Goal: Answer question/provide support: Share knowledge or assist other users

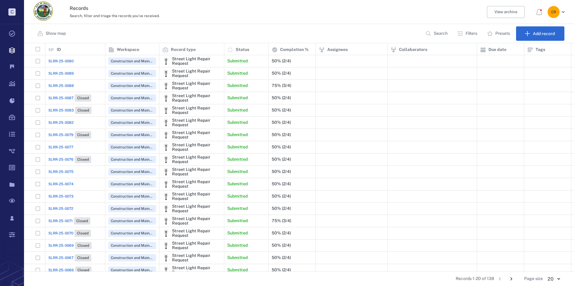
click at [71, 62] on span "SLRR-25-0090" at bounding box center [60, 61] width 25 height 5
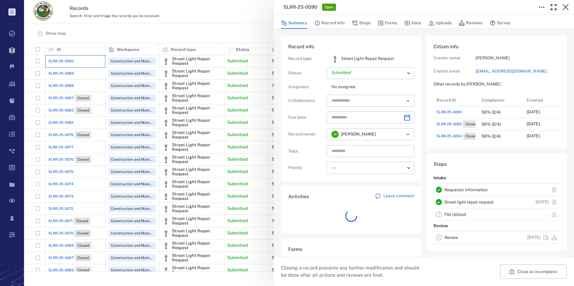
scroll to position [48, 115]
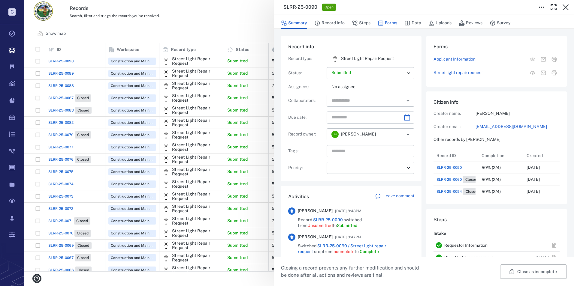
click at [389, 22] on button "Forms" at bounding box center [387, 22] width 20 height 11
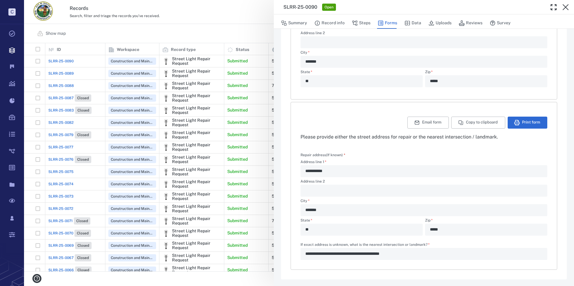
scroll to position [140, 0]
click at [302, 21] on button "Summary" at bounding box center [294, 22] width 26 height 11
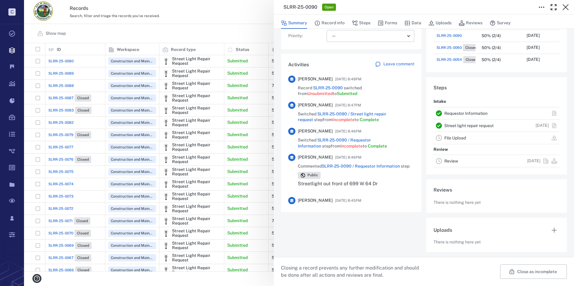
click at [395, 63] on p "Leave comment" at bounding box center [398, 64] width 31 height 6
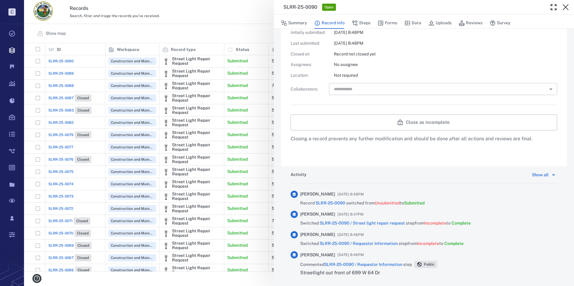
scroll to position [293, 0]
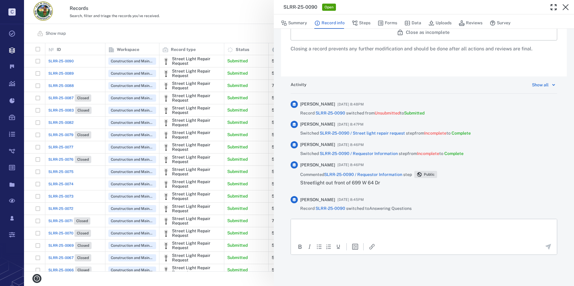
click at [332, 231] on html at bounding box center [424, 226] width 266 height 15
click at [546, 246] on icon "Send the comment" at bounding box center [547, 246] width 7 height 7
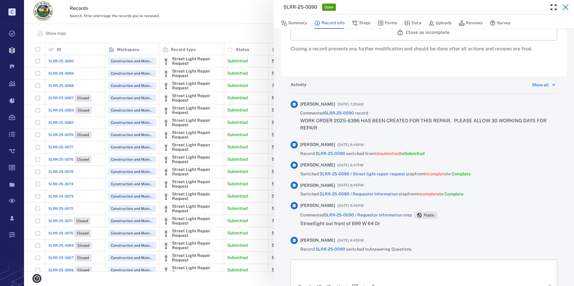
click at [565, 10] on icon "button" at bounding box center [565, 7] width 7 height 7
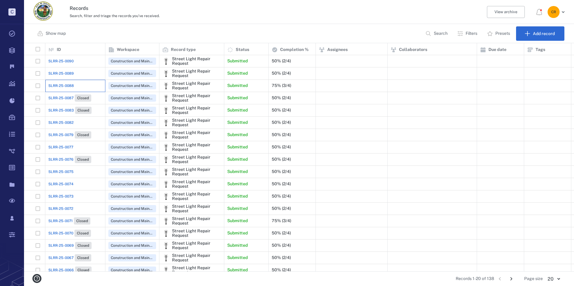
click at [74, 87] on div "SLRR-25-0088" at bounding box center [75, 86] width 54 height 12
drag, startPoint x: 74, startPoint y: 87, endPoint x: 66, endPoint y: 87, distance: 7.8
click at [66, 87] on span "SLRR-25-0088" at bounding box center [61, 85] width 26 height 5
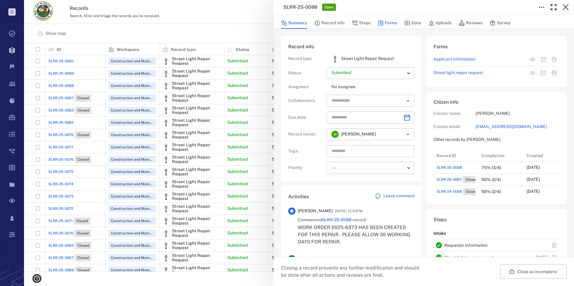
click at [385, 24] on button "Forms" at bounding box center [387, 22] width 20 height 11
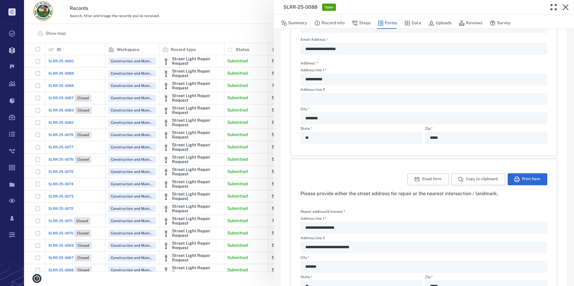
scroll to position [80, 0]
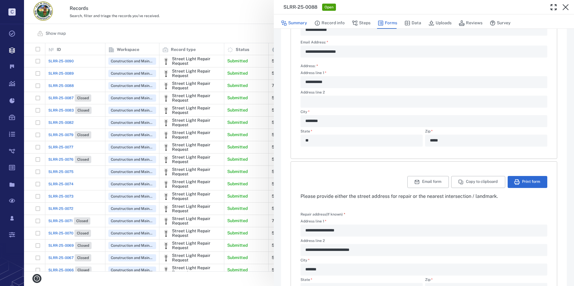
click at [301, 20] on button "Summary" at bounding box center [294, 22] width 26 height 11
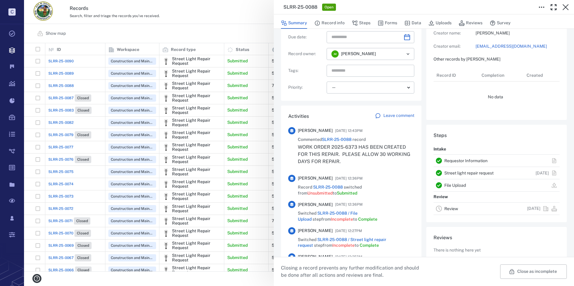
scroll to position [48, 115]
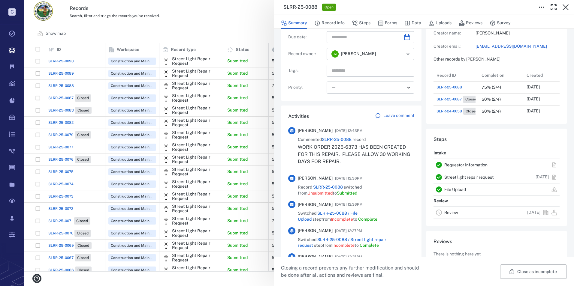
click at [393, 114] on p "Leave comment" at bounding box center [398, 116] width 31 height 6
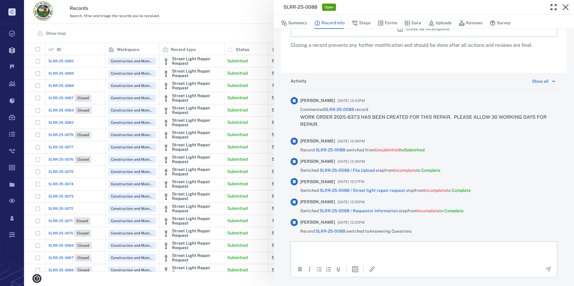
click at [323, 252] on html at bounding box center [424, 249] width 266 height 15
click at [544, 273] on icon "Send the comment" at bounding box center [547, 269] width 7 height 7
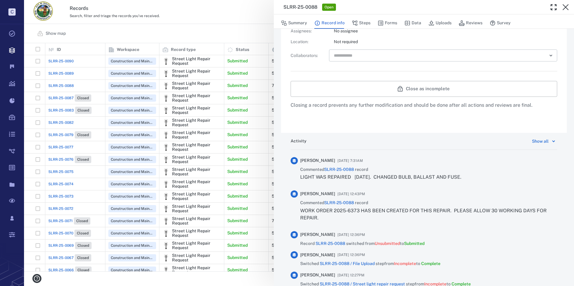
scroll to position [240, 0]
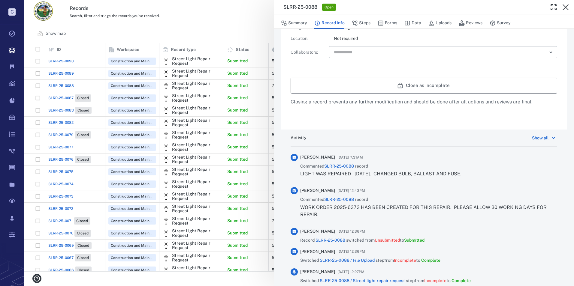
click at [419, 81] on button "Close as incomplete" at bounding box center [423, 86] width 266 height 16
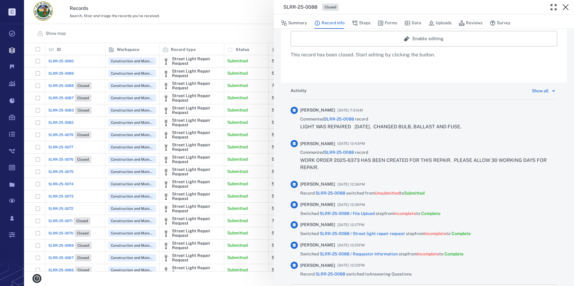
scroll to position [199, 0]
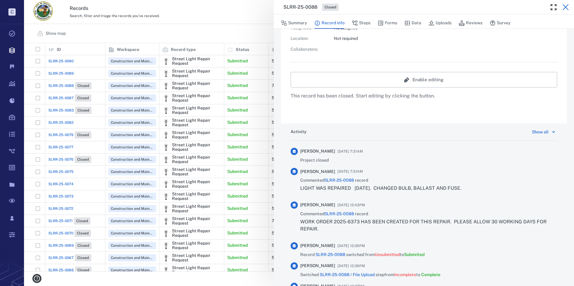
click at [564, 7] on icon "button" at bounding box center [565, 7] width 7 height 7
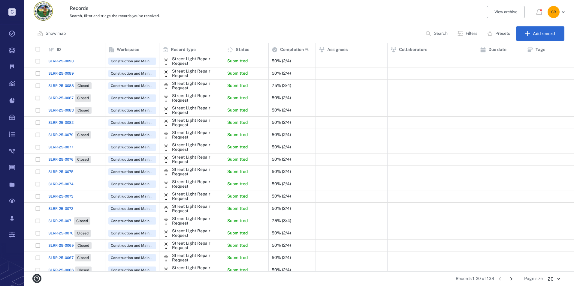
click at [54, 123] on span "SLRR-25-0082" at bounding box center [60, 122] width 25 height 5
click at [55, 122] on span "SLRR-25-0082" at bounding box center [60, 122] width 25 height 5
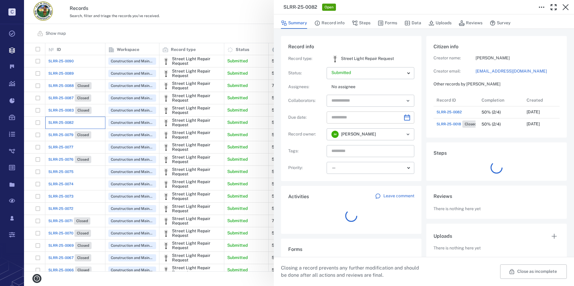
scroll to position [36, 119]
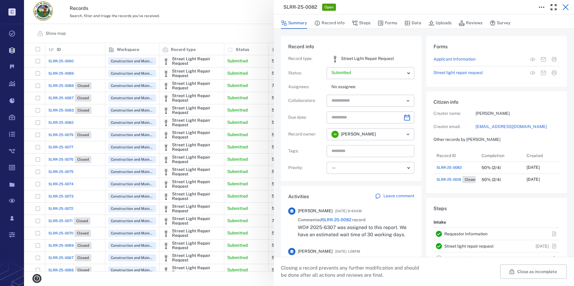
click at [565, 5] on icon "button" at bounding box center [565, 7] width 7 height 7
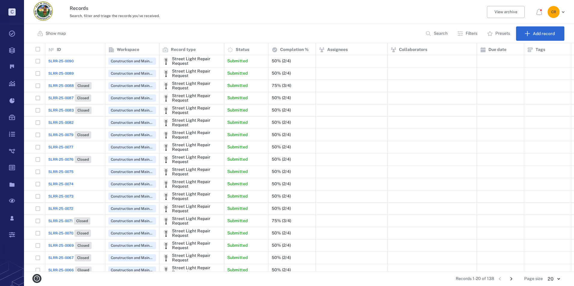
click at [68, 61] on span "SLRR-25-0090" at bounding box center [60, 61] width 25 height 5
click at [66, 63] on span "SLRR-25-0091" at bounding box center [60, 61] width 25 height 5
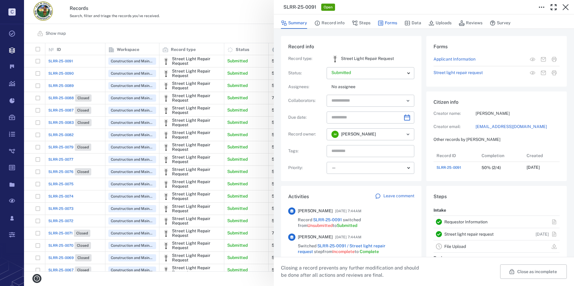
click at [389, 23] on button "Forms" at bounding box center [387, 22] width 20 height 11
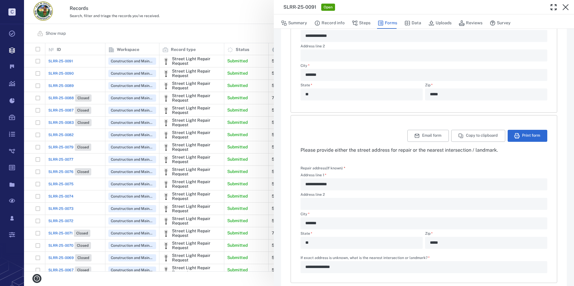
scroll to position [140, 0]
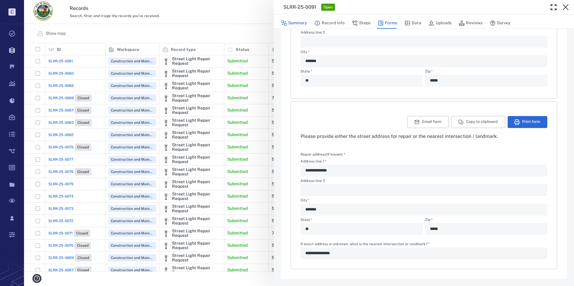
click at [304, 24] on button "Summary" at bounding box center [294, 22] width 26 height 11
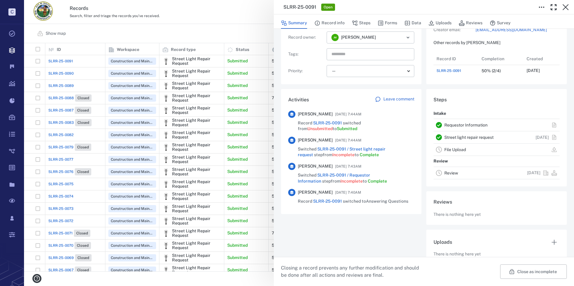
scroll to position [24, 119]
click at [396, 98] on p "Leave comment" at bounding box center [398, 99] width 31 height 6
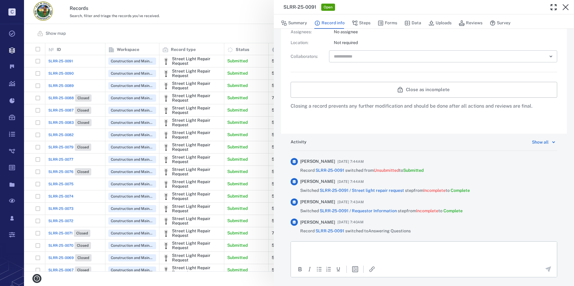
click at [329, 248] on p "Rich Text Area. Press ALT-0 for help." at bounding box center [424, 248] width 256 height 5
click at [467, 247] on p "**********" at bounding box center [419, 246] width 247 height 5
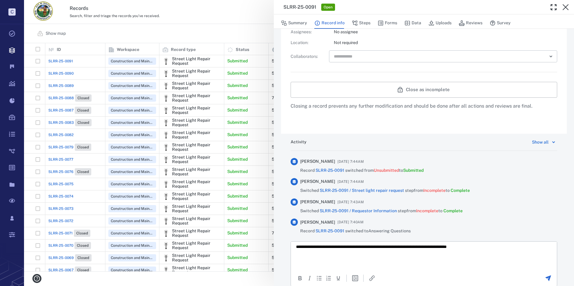
click at [544, 275] on icon "Send the comment" at bounding box center [547, 278] width 7 height 7
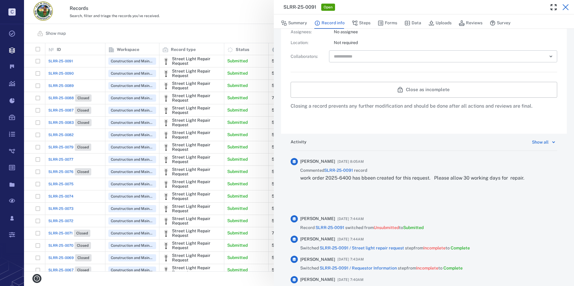
click at [562, 5] on icon "button" at bounding box center [565, 7] width 7 height 7
